Goal: Complete application form

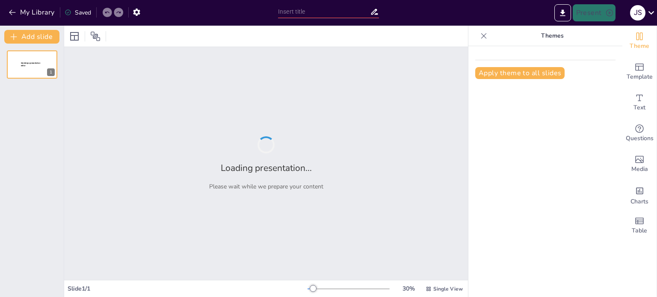
type input "Gestión Estratégica de la Unidad de Enfermedades Autoinmunes en el HUVR: Trayec…"
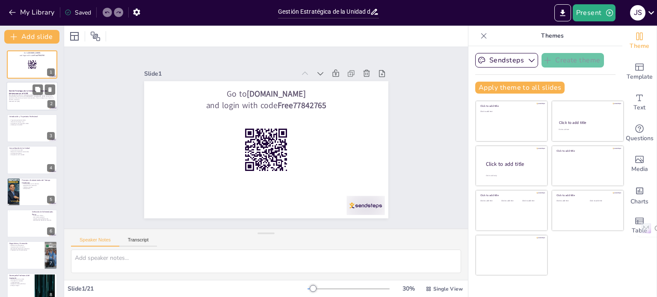
click at [28, 97] on p "Esta presentación aborda la trayectoria y propuestas para la gestión de la Unid…" at bounding box center [32, 97] width 46 height 6
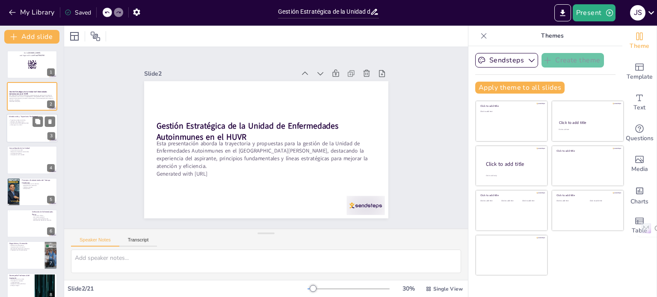
click at [31, 137] on div at bounding box center [31, 128] width 51 height 29
checkbox input "true"
type textarea "Lo ipsumdolors ametconsect adi elitseddo ei te incid utlaboreetd mag aliquaen a…"
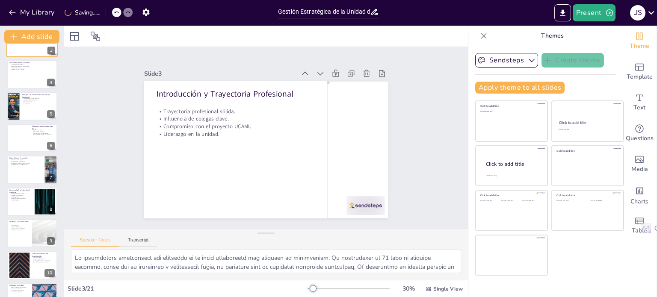
scroll to position [103, 0]
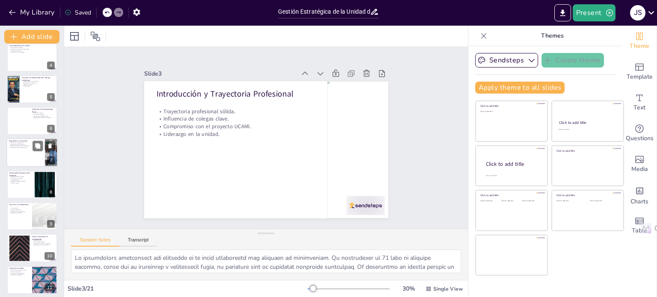
click at [28, 148] on p "Preparación de los profesionales." at bounding box center [25, 148] width 33 height 2
checkbox input "true"
type textarea "Los desafíos en el diagnóstico de enfermedades raras son significativos. La fal…"
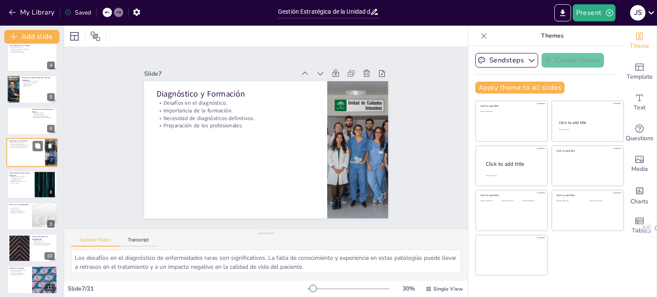
scroll to position [85, 0]
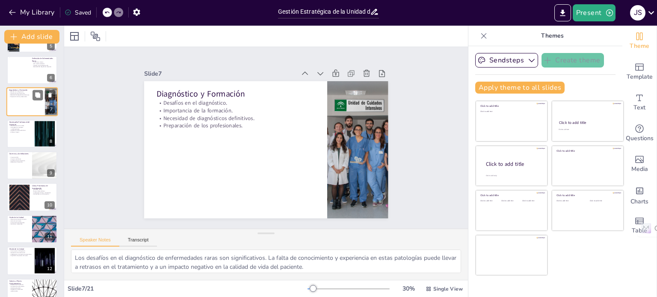
click at [28, 148] on div "Desempeño Profesional del Aspirante Coordinación de la unidad. Participación en…" at bounding box center [32, 134] width 51 height 28
checkbox input "true"
type textarea "La coordinación de la unidad es un aspecto esencial del desempeño profesional d…"
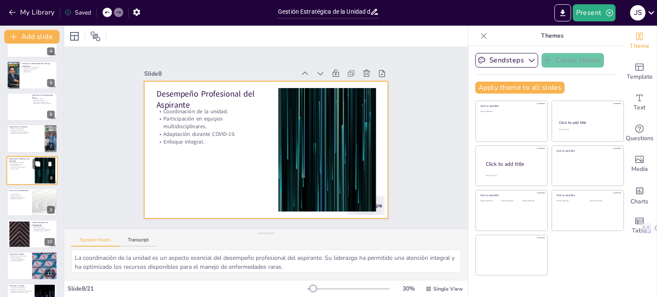
click at [31, 174] on div at bounding box center [31, 170] width 51 height 29
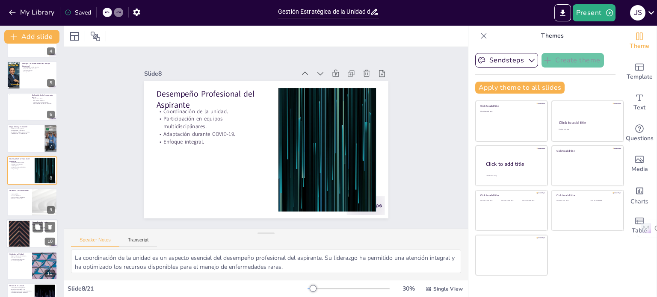
click at [38, 221] on p "Líneas Prioritarias de Investigación" at bounding box center [43, 223] width 23 height 5
checkbox input "true"
type textarea "La investigación sobre la [MEDICAL_DATA] es una línea prioritaria que puede ten…"
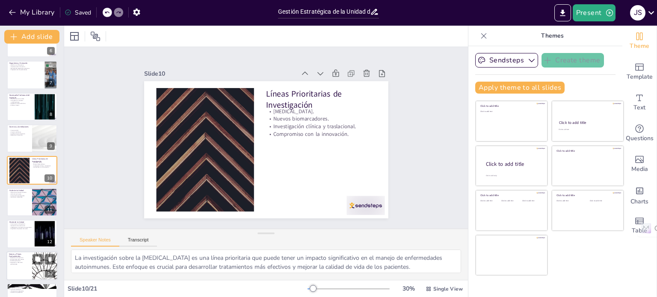
click at [49, 252] on div at bounding box center [44, 266] width 51 height 29
checkbox input "true"
type textarea "La excelencia en la atención es un valor central de la unidad. Este principio g…"
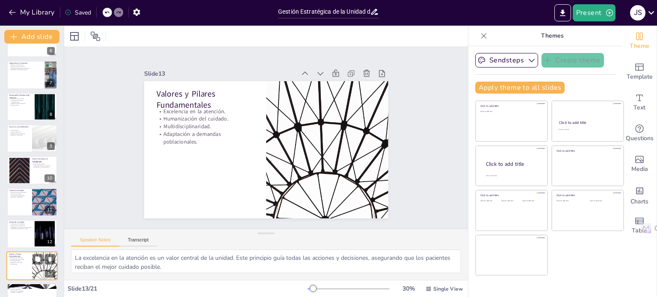
scroll to position [276, 0]
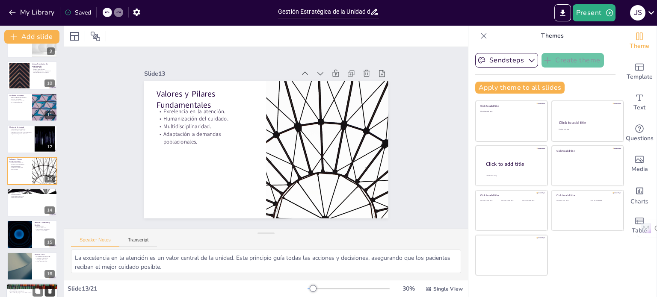
checkbox input "true"
click at [54, 292] on button at bounding box center [50, 291] width 10 height 10
checkbox input "true"
click at [45, 267] on div at bounding box center [31, 266] width 51 height 29
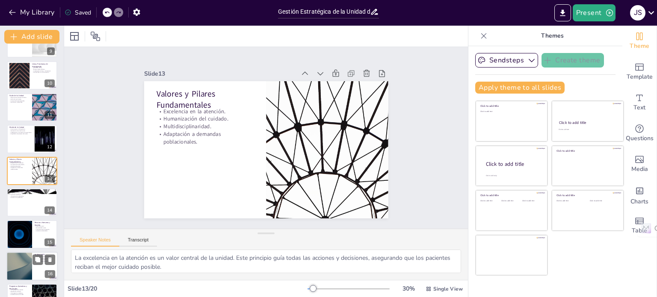
type textarea "La identificación de debilidades es fundamental para el desarrollo de estrategi…"
checkbox input "true"
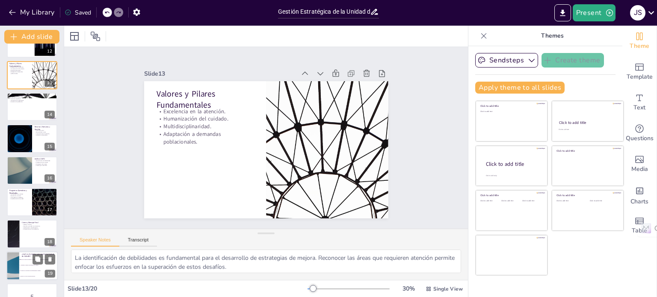
checkbox input "true"
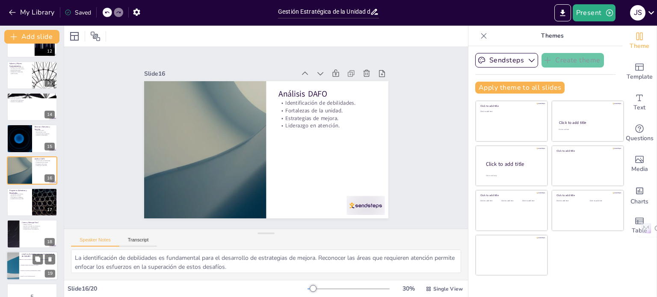
checkbox input "true"
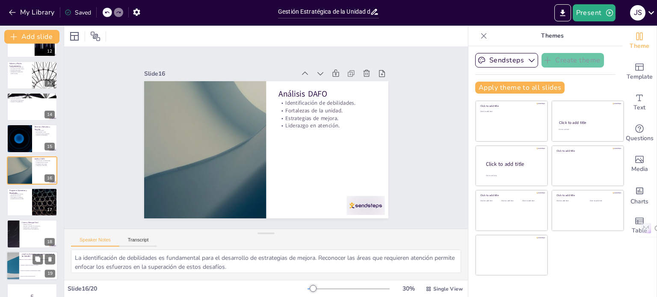
checkbox input "true"
click at [45, 279] on ul "Mejorar la atención sanitaria y la accesibilidad para pacientes con enfermedade…" at bounding box center [38, 268] width 39 height 22
type textarea "La respuesta correcta es la opción 1, "Mejorar la atención sanitaria y la acces…"
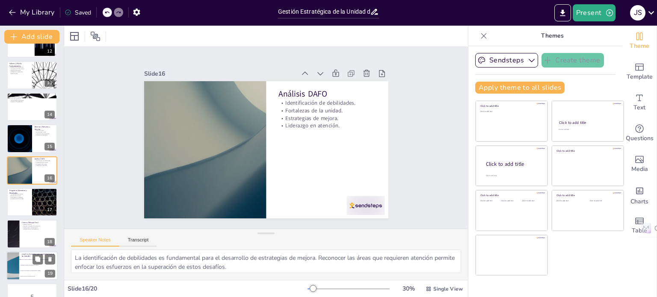
checkbox input "true"
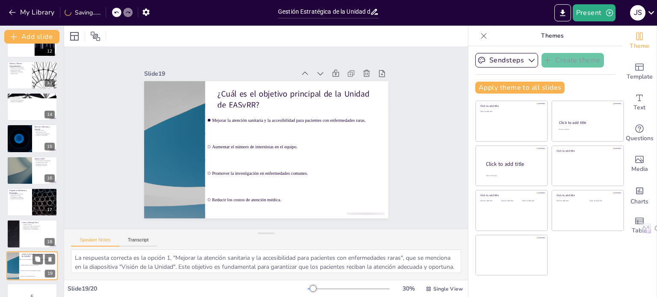
scroll to position [393, 0]
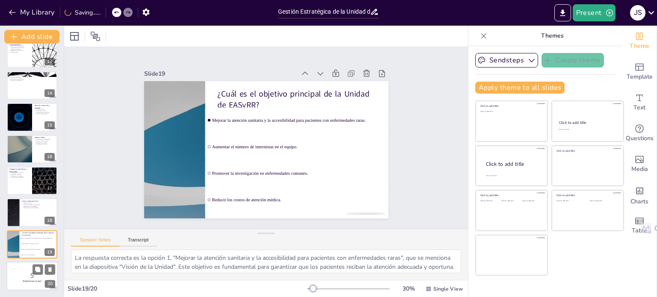
checkbox input "true"
click at [47, 282] on div "20" at bounding box center [50, 285] width 10 height 8
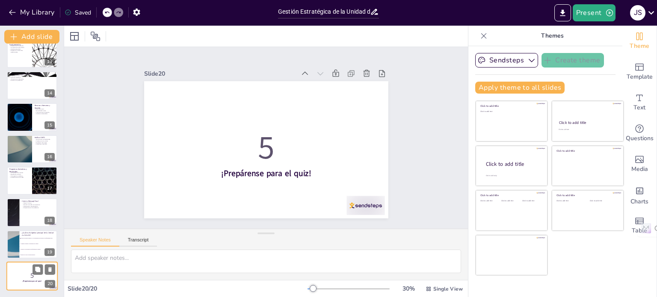
click at [47, 286] on div "20" at bounding box center [50, 285] width 10 height 8
checkbox input "true"
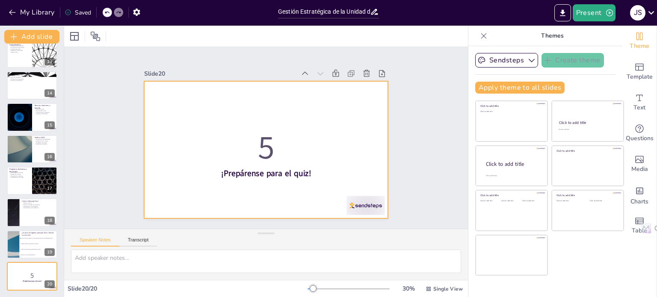
checkbox input "true"
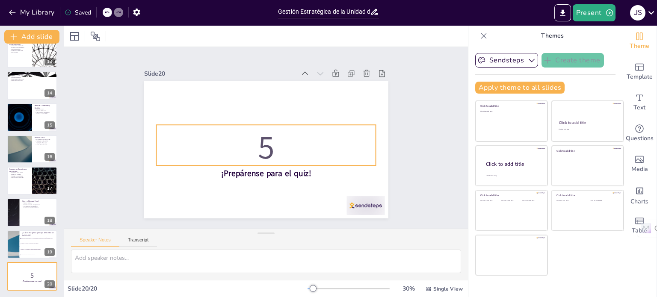
checkbox input "true"
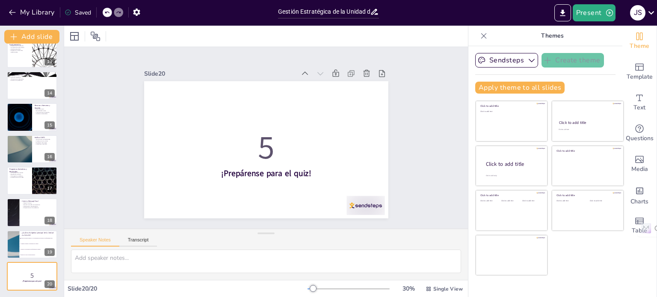
checkbox input "true"
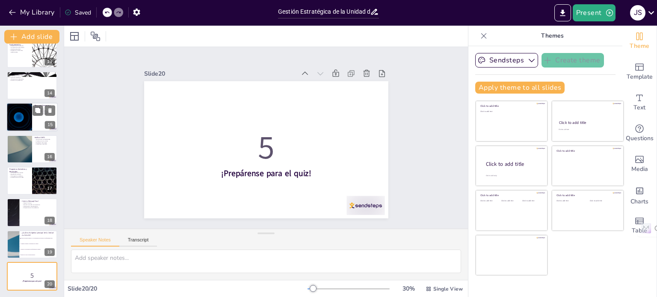
checkbox input "true"
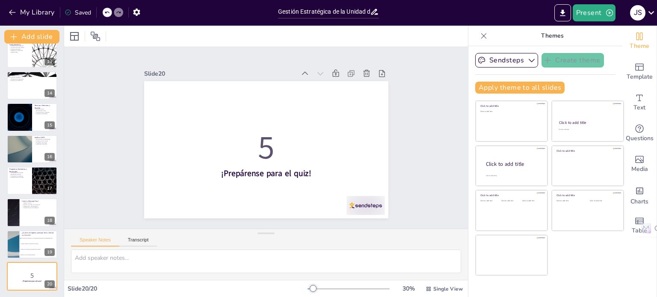
checkbox input "true"
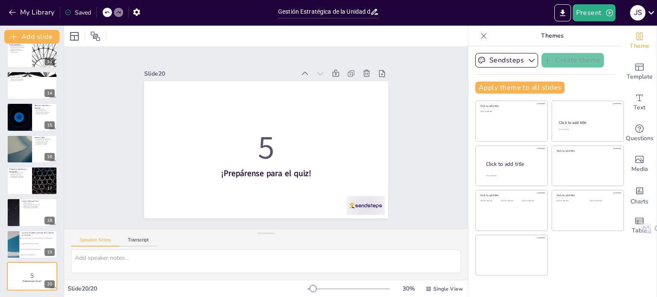
checkbox input "true"
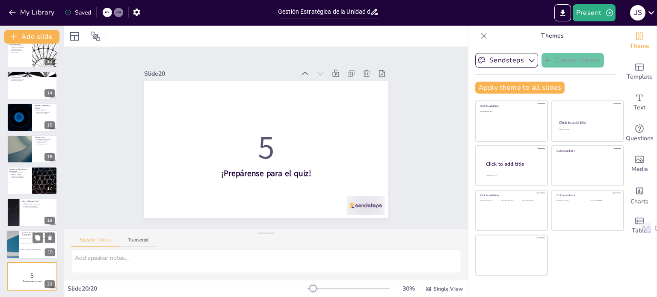
checkbox input "true"
click at [24, 235] on p "¿Cuál es el objetivo principal de la Unidad de EASyRR?" at bounding box center [38, 234] width 33 height 5
type textarea "La respuesta correcta es la opción 1, "Mejorar la atención sanitaria y la acces…"
checkbox input "true"
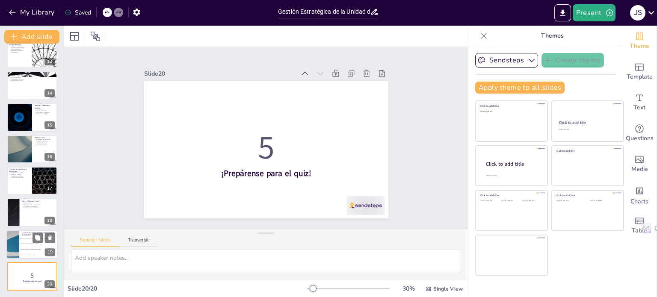
checkbox input "true"
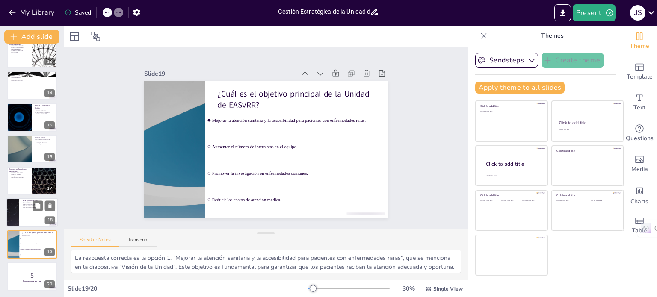
checkbox input "true"
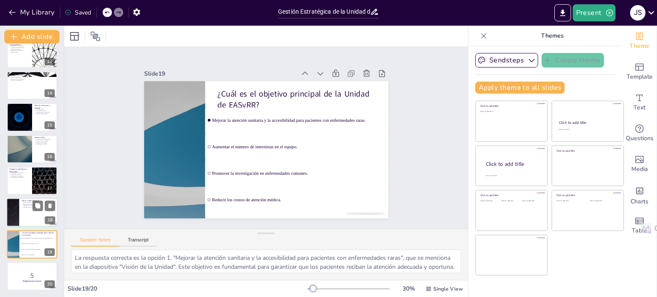
checkbox input "true"
click at [22, 208] on p "Compromiso con la excelencia." at bounding box center [38, 208] width 33 height 2
type textarea "La mejora continua es un principio clave en la gestión de la unidad. Este enfoq…"
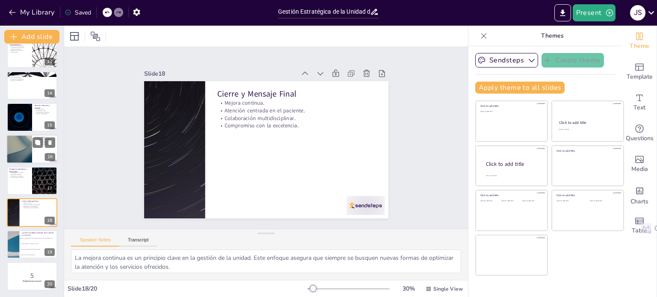
checkbox input "true"
drag, startPoint x: 24, startPoint y: 143, endPoint x: 24, endPoint y: 128, distance: 15.0
click at [24, 135] on div at bounding box center [19, 149] width 51 height 28
type textarea "La identificación de debilidades es fundamental para el desarrollo de estrategi…"
checkbox input "true"
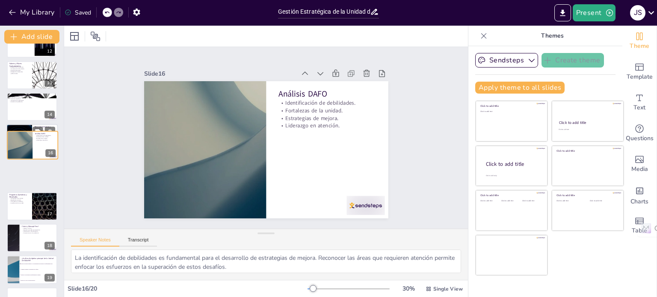
click at [24, 128] on div at bounding box center [19, 139] width 51 height 29
type textarea "La dotación actual de la unidad es un aspecto clave para su funcionamiento. Con…"
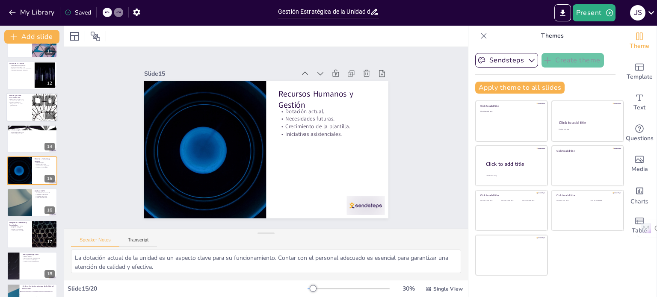
checkbox input "true"
click at [24, 99] on p "Excelencia en la atención." at bounding box center [19, 99] width 21 height 2
type textarea "La excelencia en la atención es un valor central de la unidad. Este principio g…"
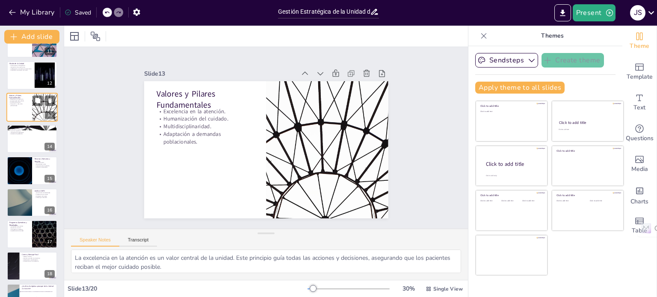
scroll to position [276, 0]
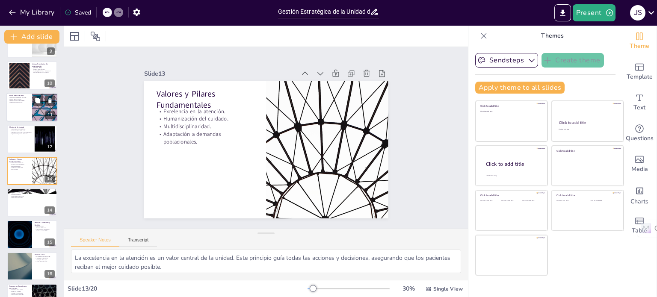
checkbox input "true"
click at [26, 97] on p "Mejora de la atención sanitaria." at bounding box center [19, 98] width 21 height 2
type textarea "La mejora de la atención sanitaria es un objetivo central de la unidad. Este en…"
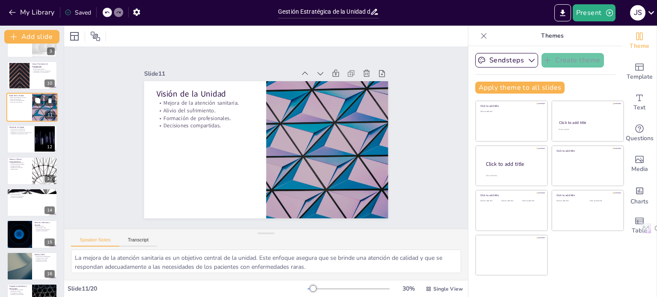
scroll to position [212, 0]
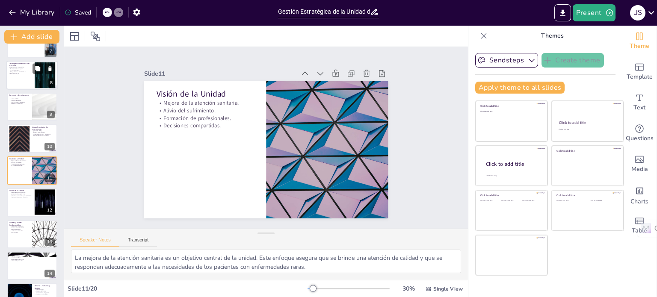
checkbox input "true"
click at [18, 73] on p "Enfoque integral." at bounding box center [20, 74] width 23 height 2
type textarea "La coordinación de la unidad es un aspecto esencial del desempeño profesional d…"
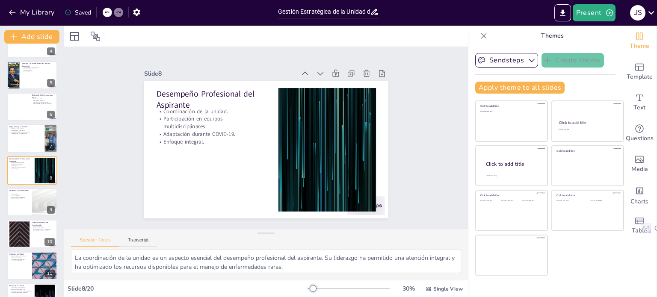
checkbox input "true"
click at [12, 12] on icon "button" at bounding box center [12, 13] width 6 height 6
